Goal: Task Accomplishment & Management: Manage account settings

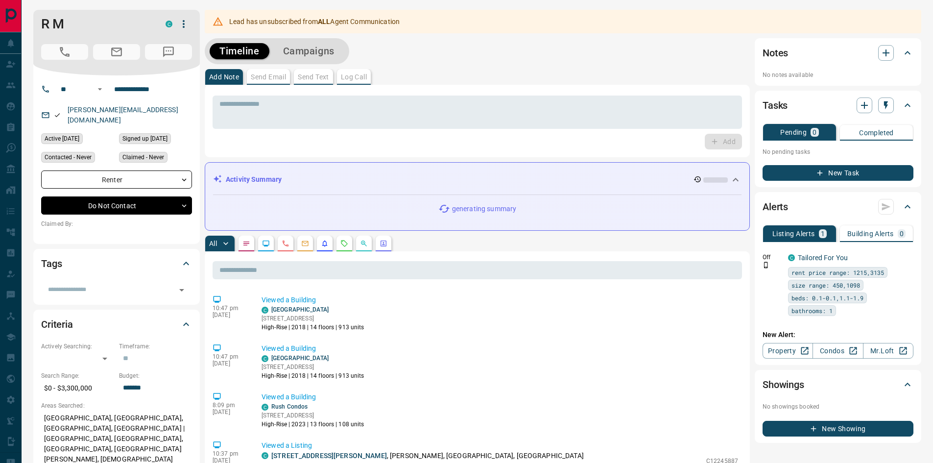
click at [180, 17] on button "button" at bounding box center [183, 24] width 17 height 17
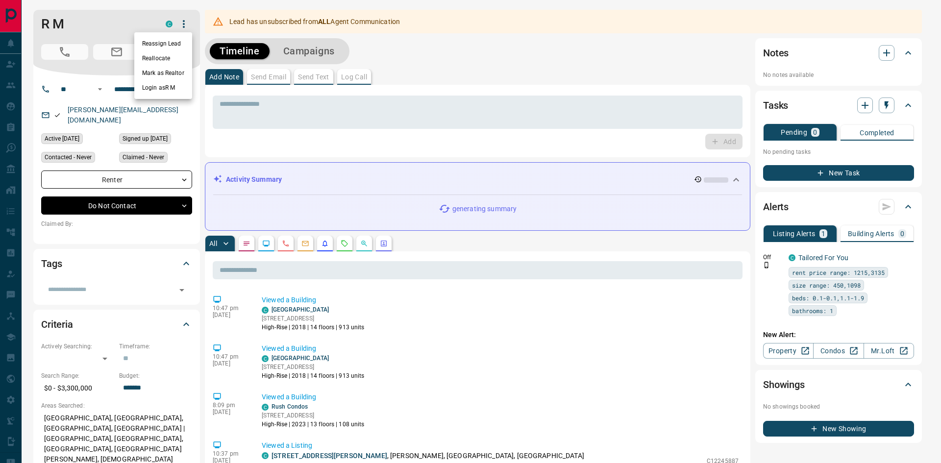
click at [173, 47] on li "Reassign Lead" at bounding box center [163, 43] width 58 height 15
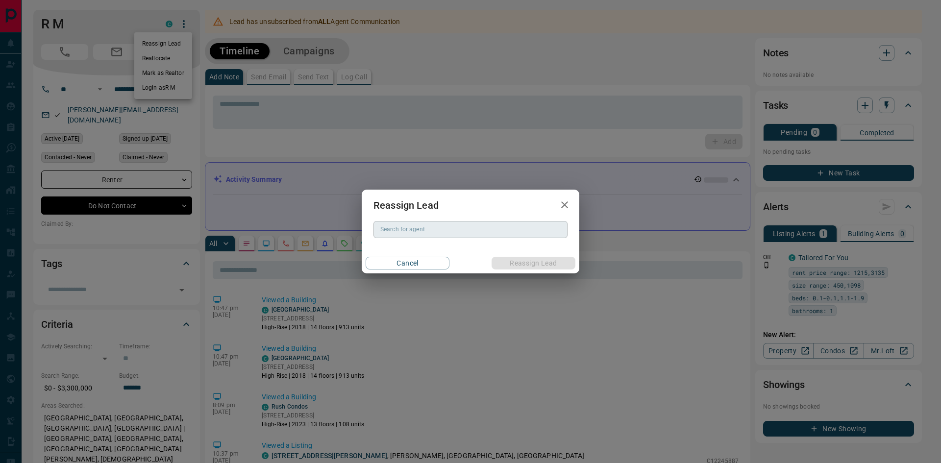
click at [420, 222] on div "Search for agent" at bounding box center [470, 229] width 194 height 17
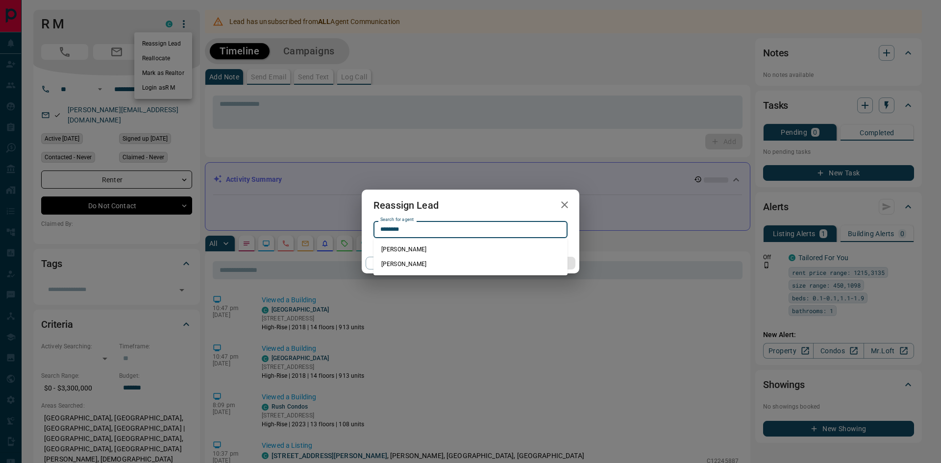
click at [411, 250] on li "[PERSON_NAME]" at bounding box center [470, 249] width 194 height 15
type input "**********"
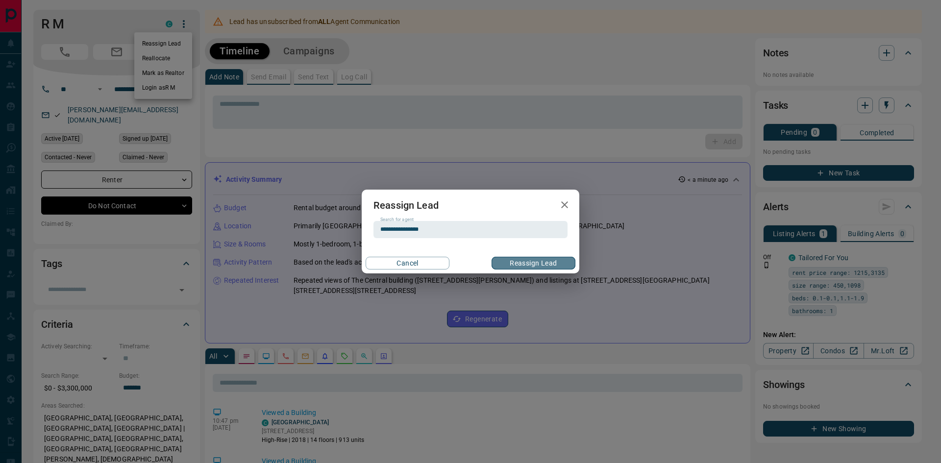
click at [542, 261] on button "Reassign Lead" at bounding box center [533, 263] width 84 height 13
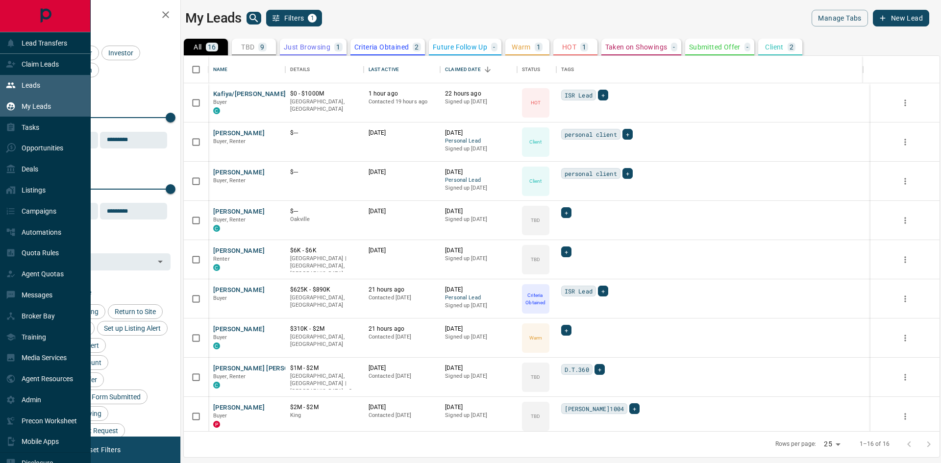
click at [15, 88] on icon at bounding box center [11, 85] width 10 height 10
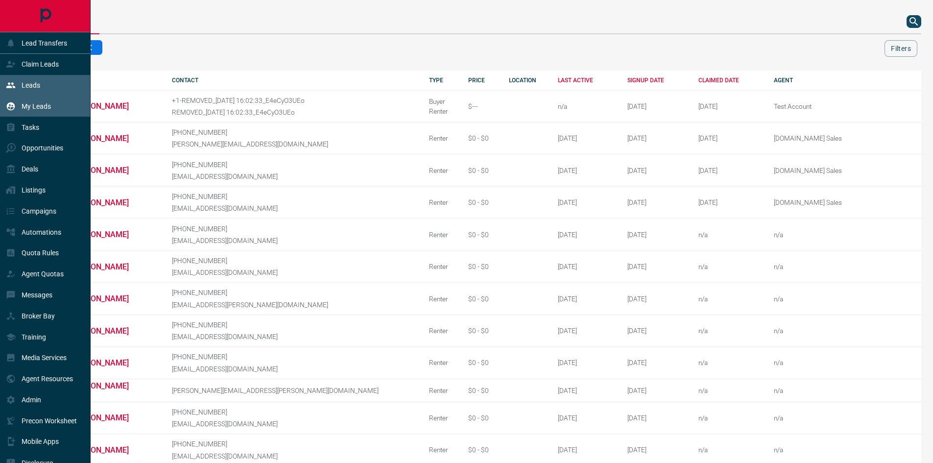
click at [26, 105] on p "My Leads" at bounding box center [36, 106] width 29 height 8
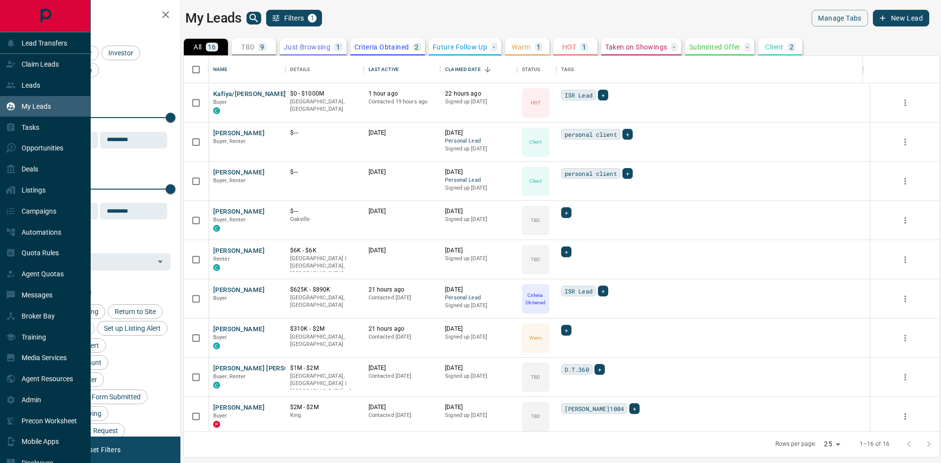
scroll to position [368, 748]
